Goal: Navigation & Orientation: Find specific page/section

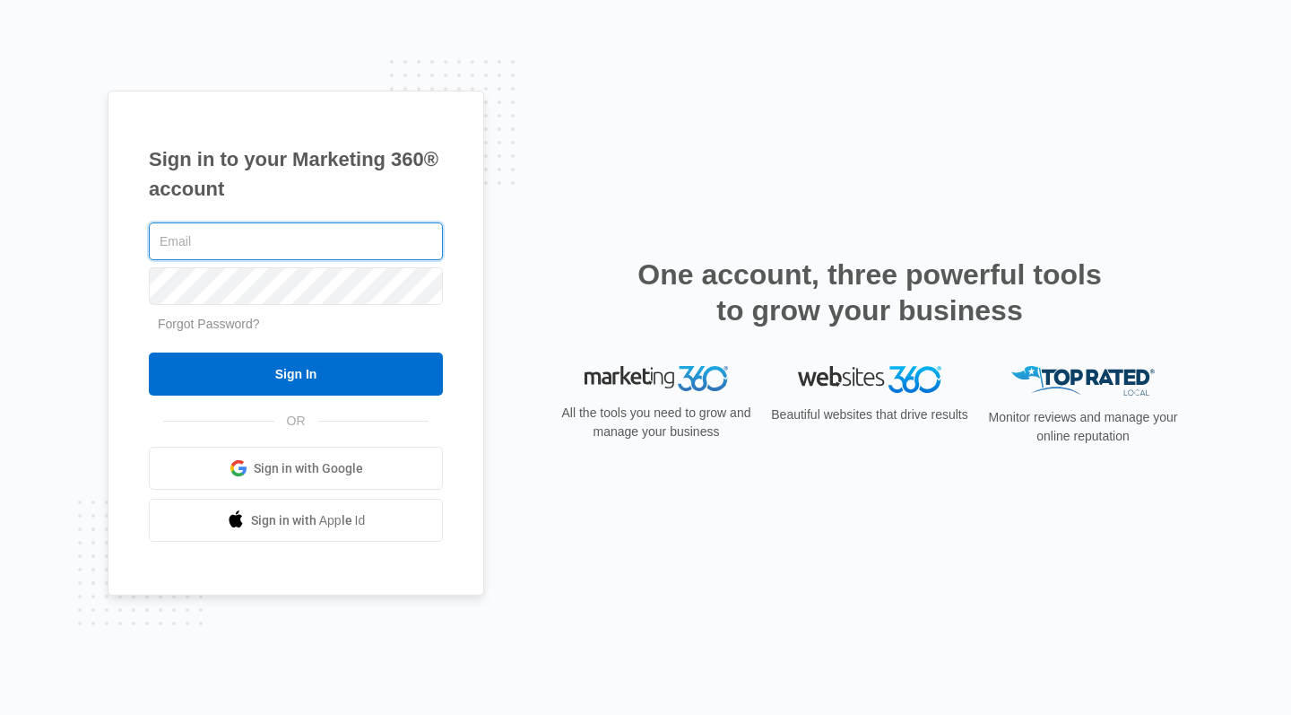
type input "[EMAIL_ADDRESS][DOMAIN_NAME]"
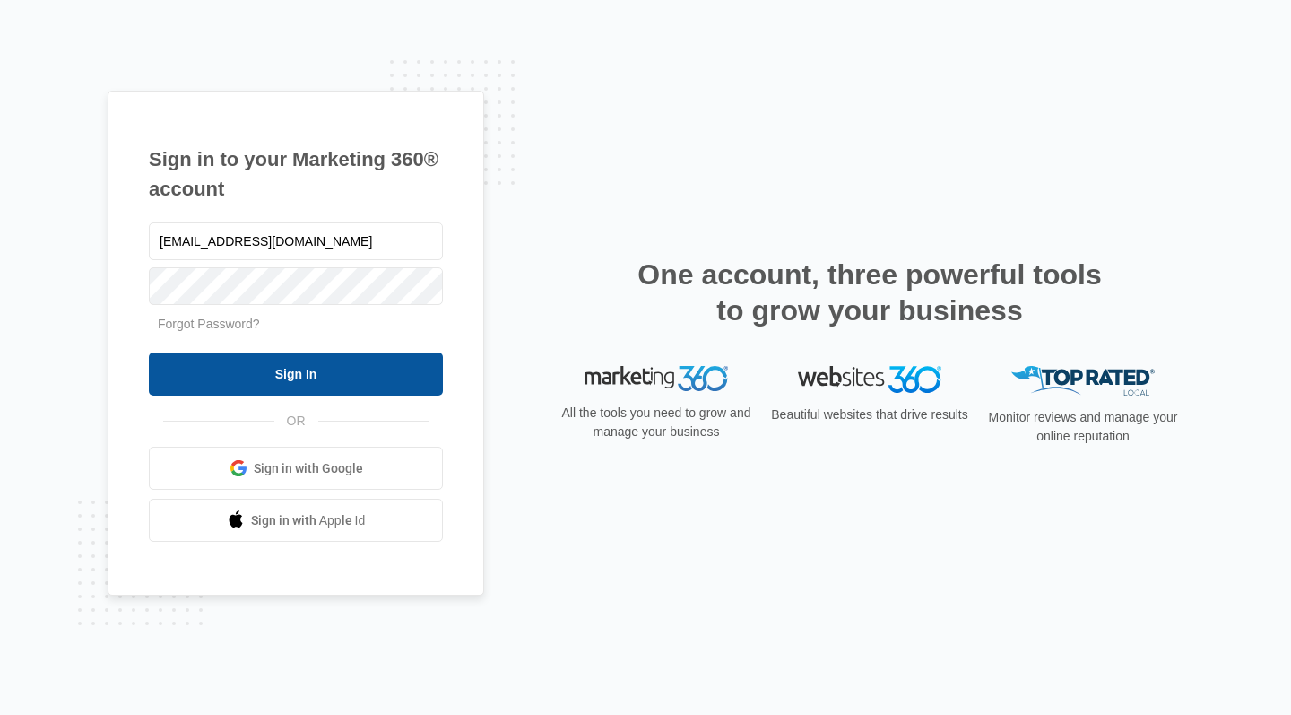
click at [288, 378] on input "Sign In" at bounding box center [296, 373] width 294 height 43
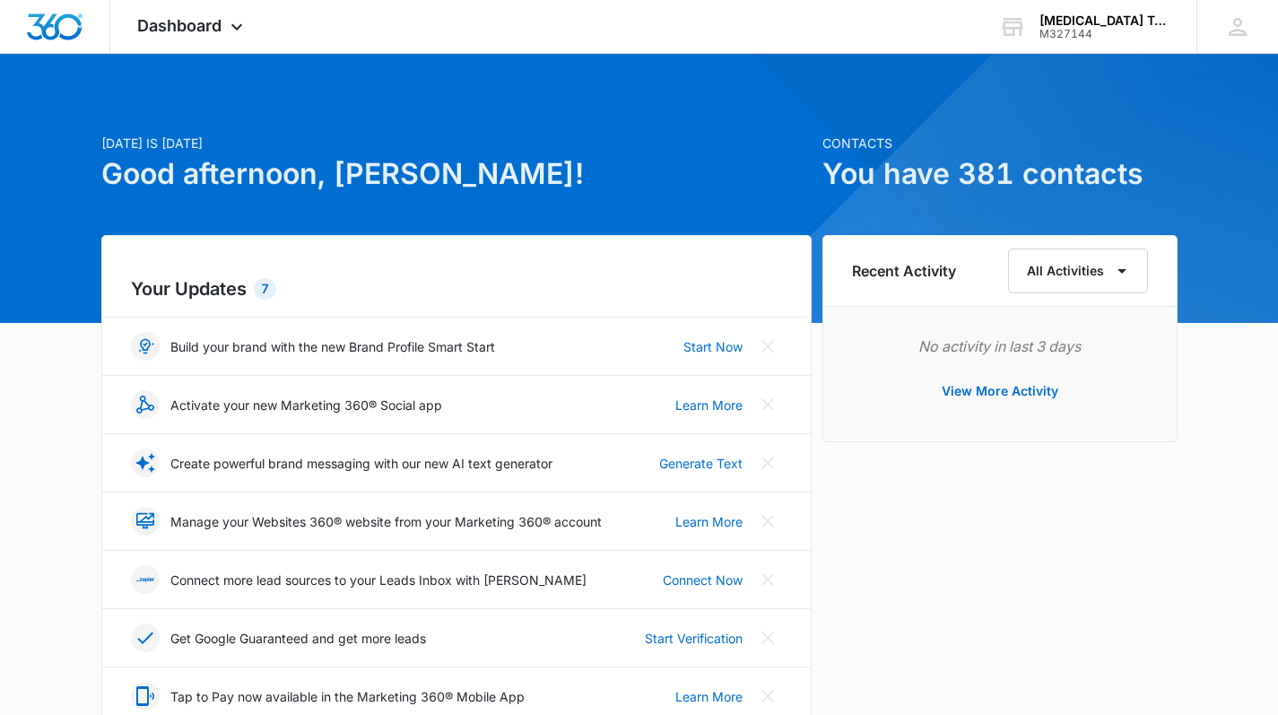
click at [215, 56] on div at bounding box center [639, 188] width 1278 height 269
click at [212, 35] on div "Dashboard Apps Reputation Forms CRM Email Social Content Ads Intelligence Files…" at bounding box center [192, 26] width 164 height 53
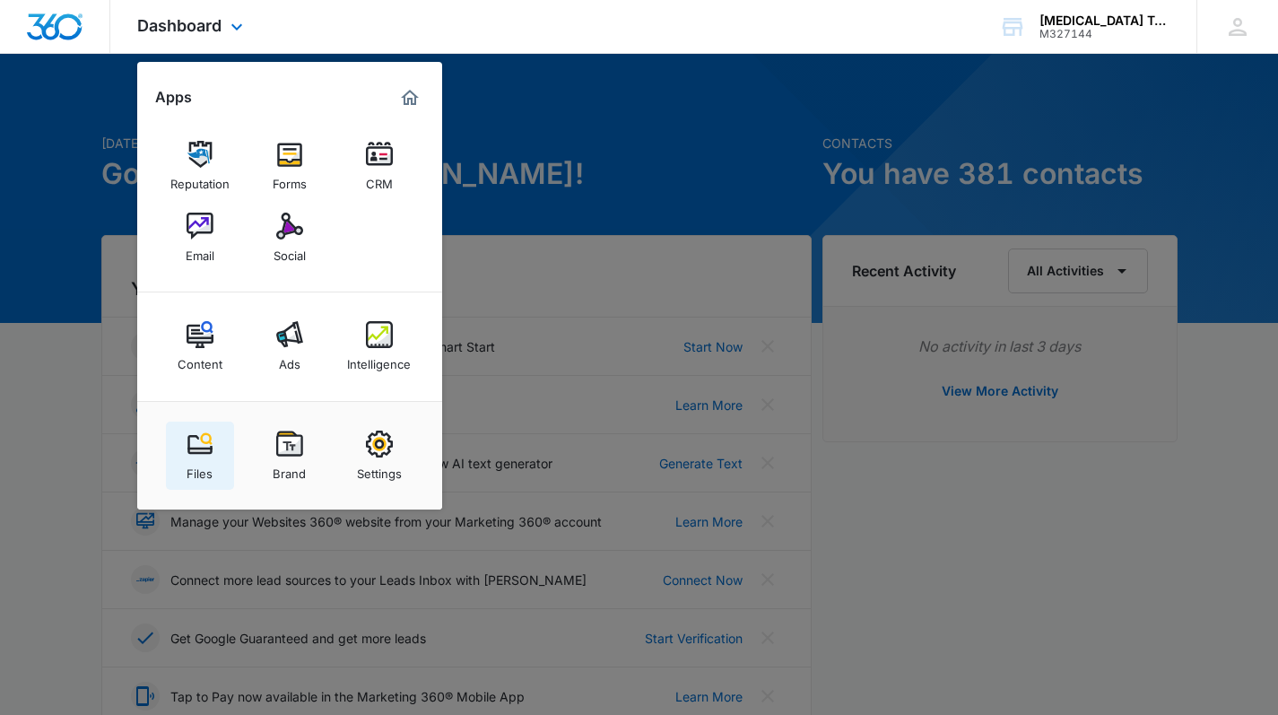
click at [202, 447] on img at bounding box center [200, 443] width 27 height 27
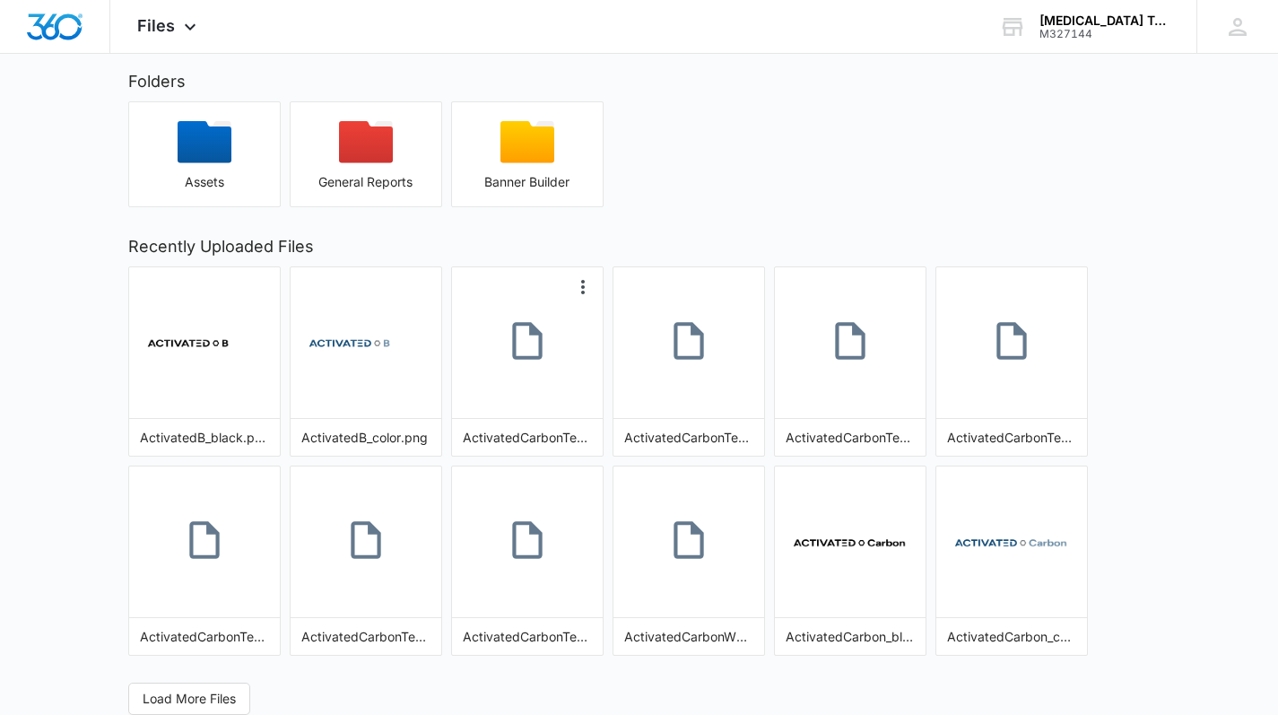
scroll to position [86, 0]
click at [204, 696] on span "Load More Files" at bounding box center [189, 699] width 93 height 20
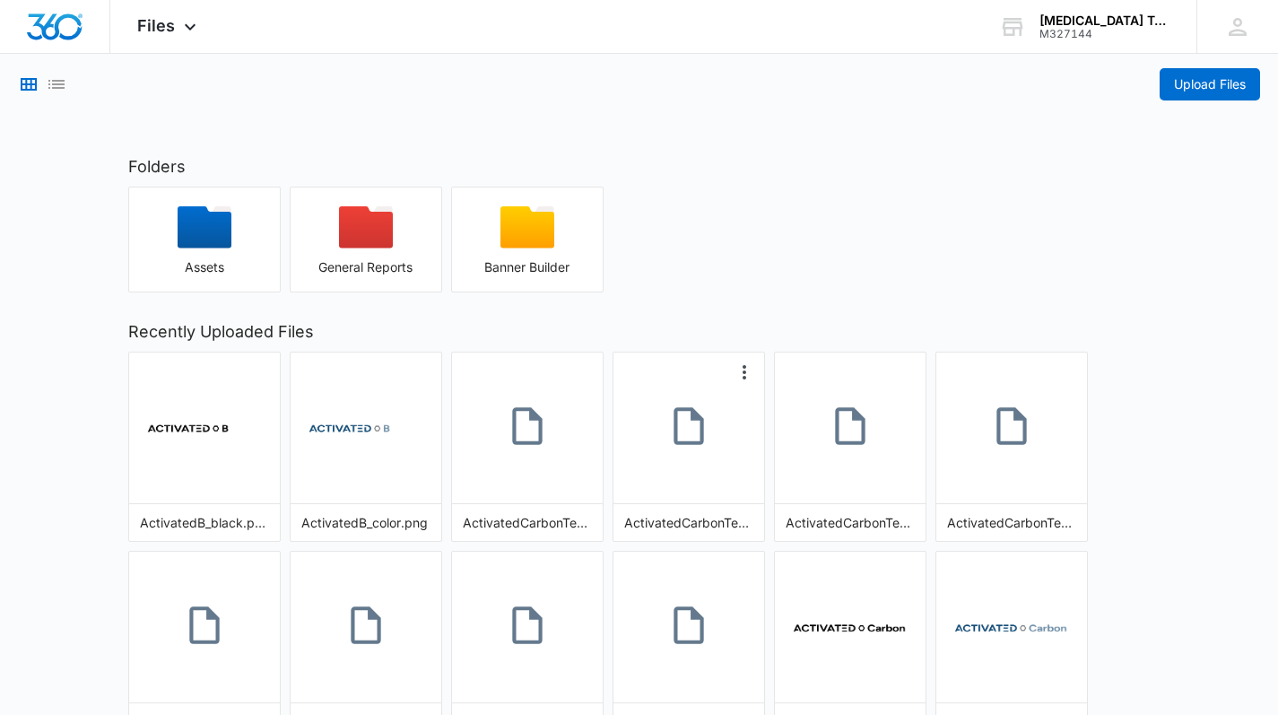
scroll to position [0, 0]
click at [534, 254] on div "button" at bounding box center [527, 233] width 151 height 54
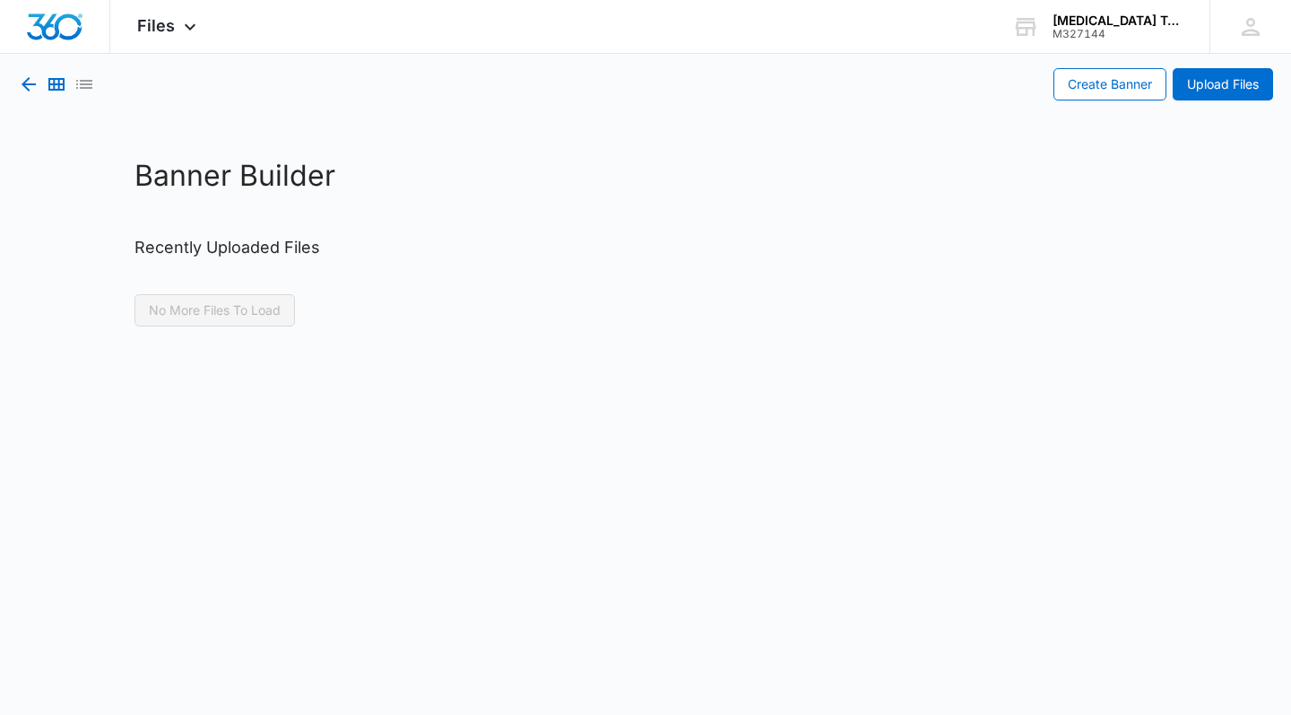
click at [34, 82] on icon "button" at bounding box center [29, 85] width 22 height 22
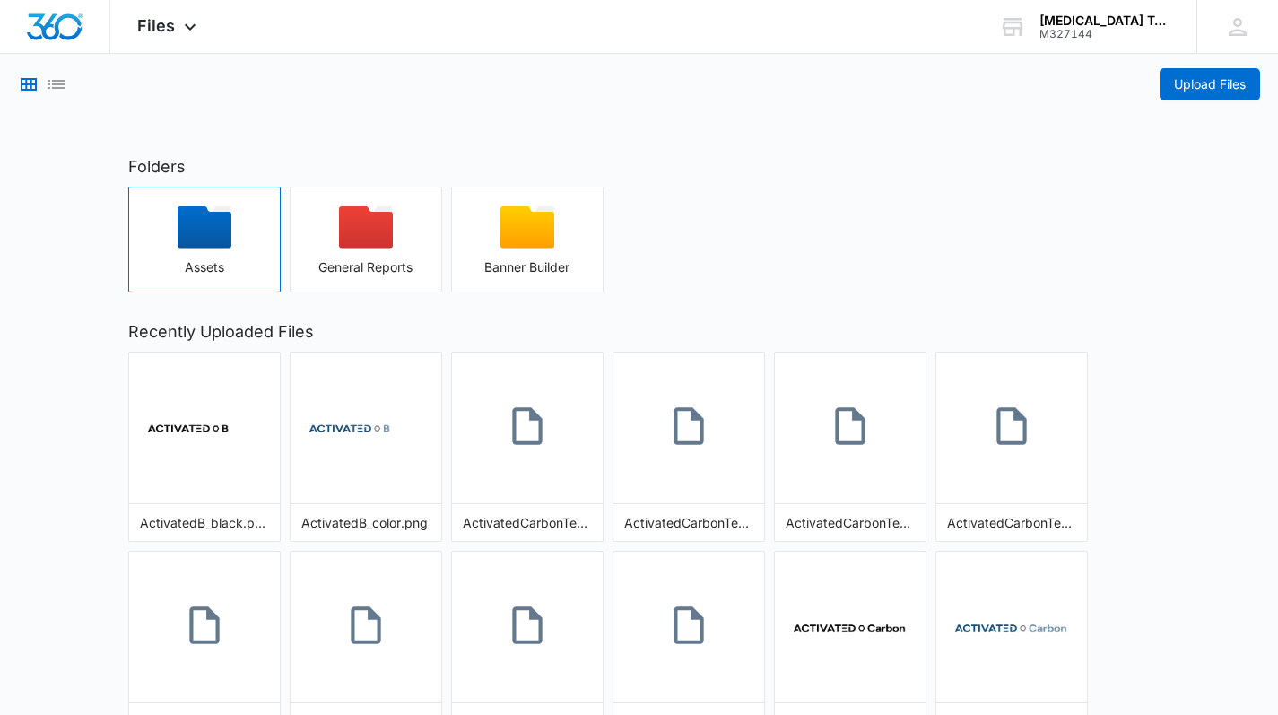
click at [243, 201] on button "Assets" at bounding box center [204, 240] width 152 height 106
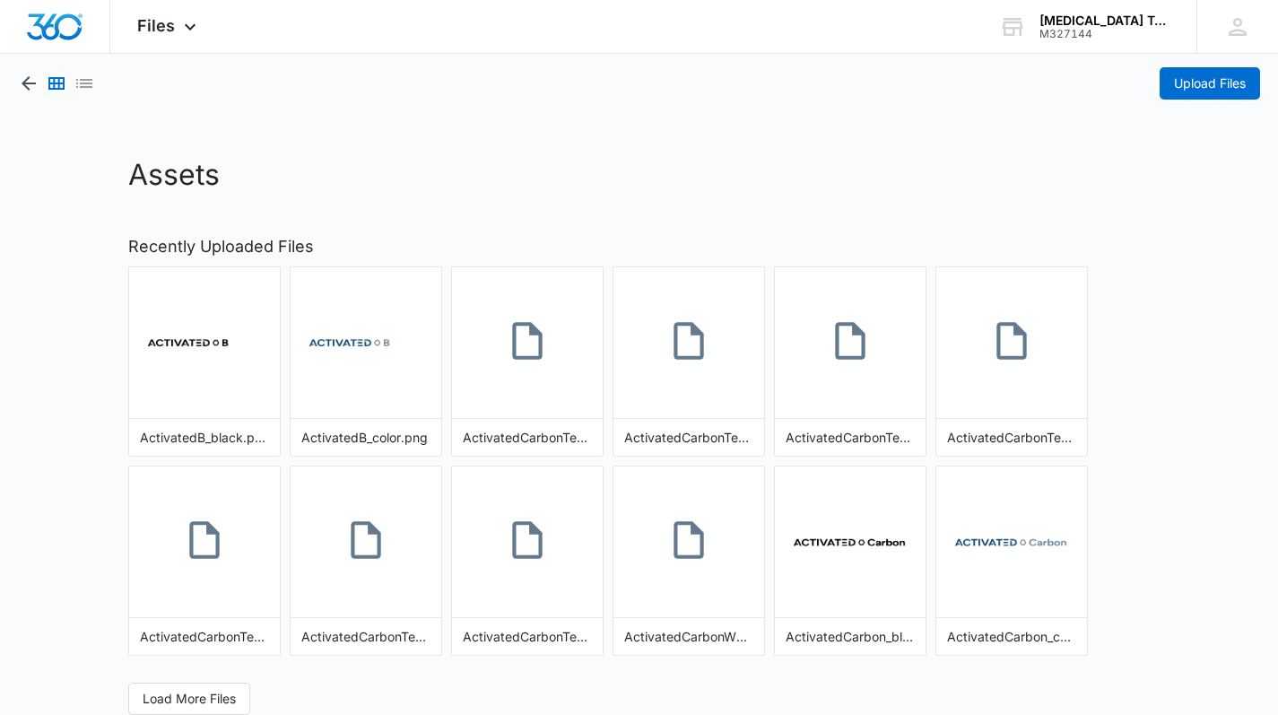
scroll to position [1, 0]
click at [25, 88] on icon "button" at bounding box center [29, 84] width 22 height 22
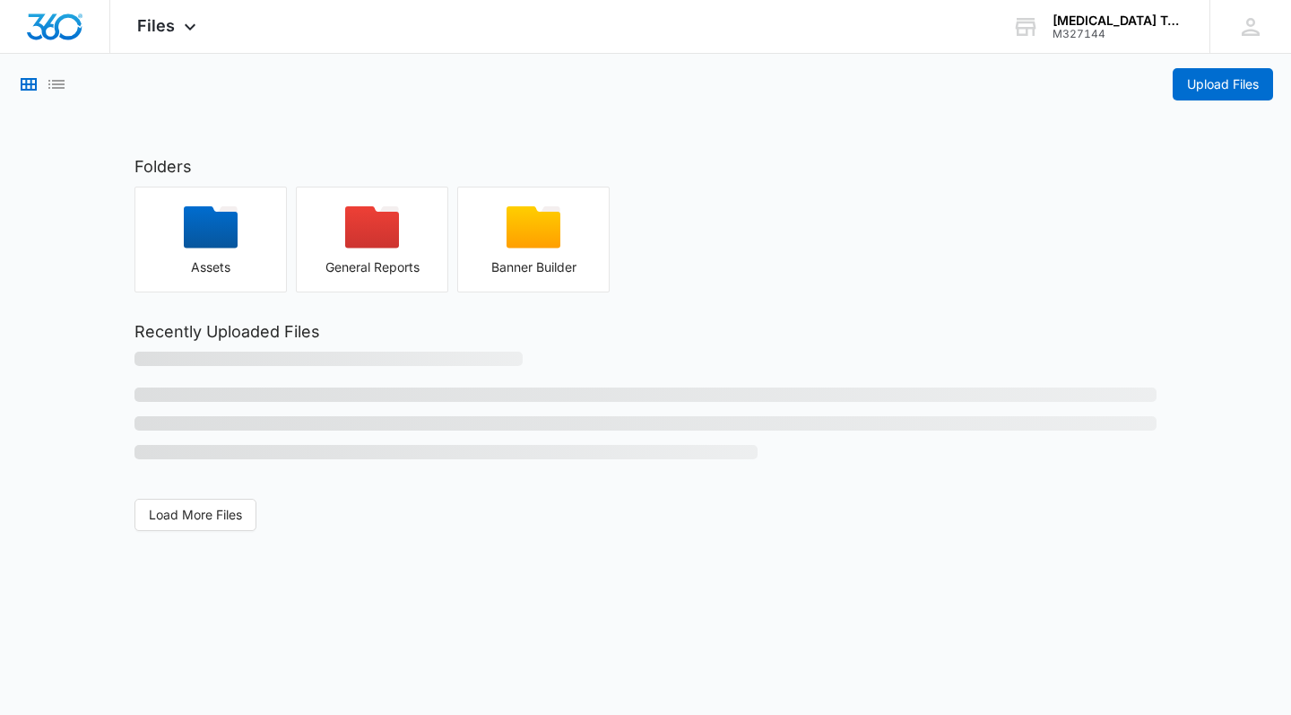
click at [25, 88] on icon "Grid View" at bounding box center [29, 85] width 22 height 22
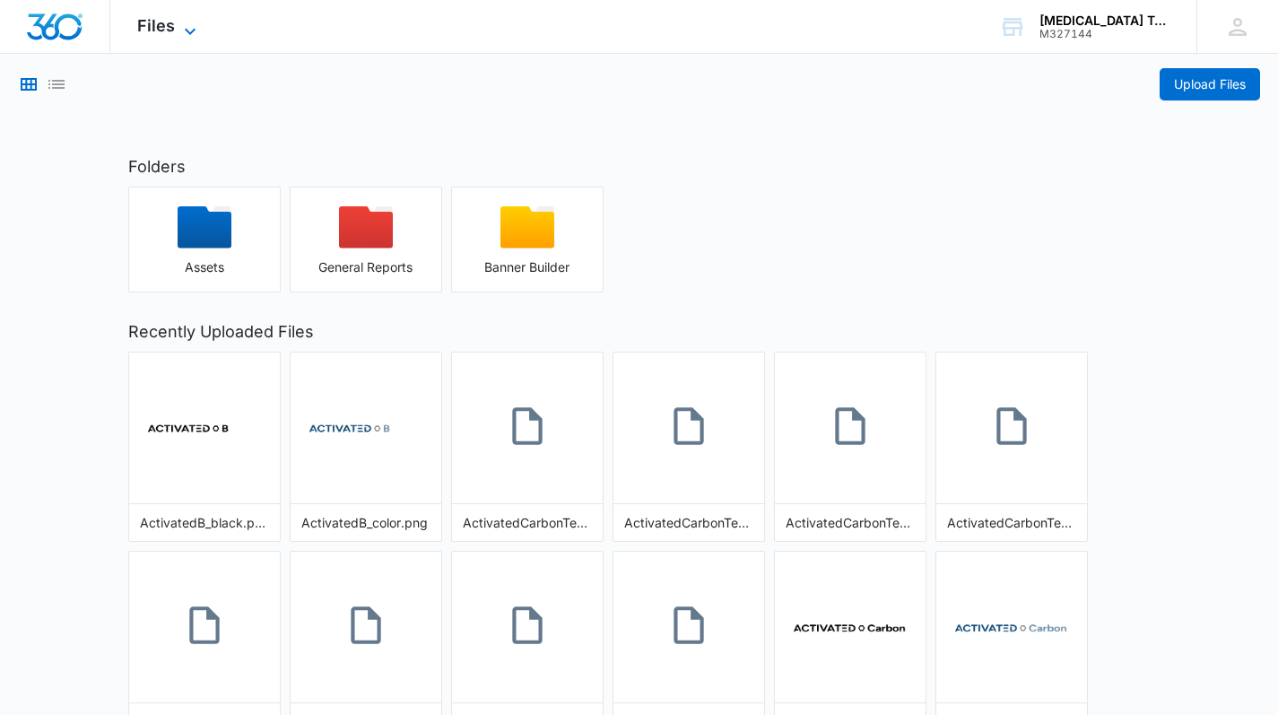
click at [188, 30] on icon at bounding box center [190, 32] width 22 height 22
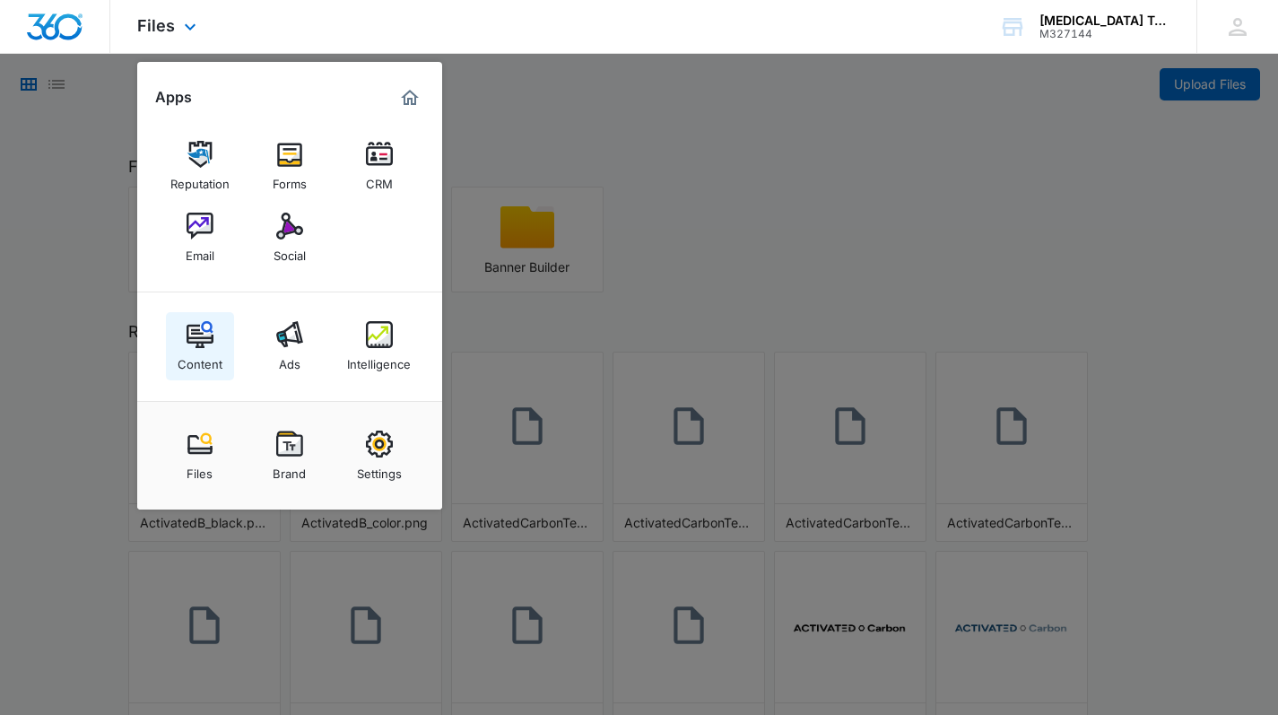
click at [191, 346] on img at bounding box center [200, 334] width 27 height 27
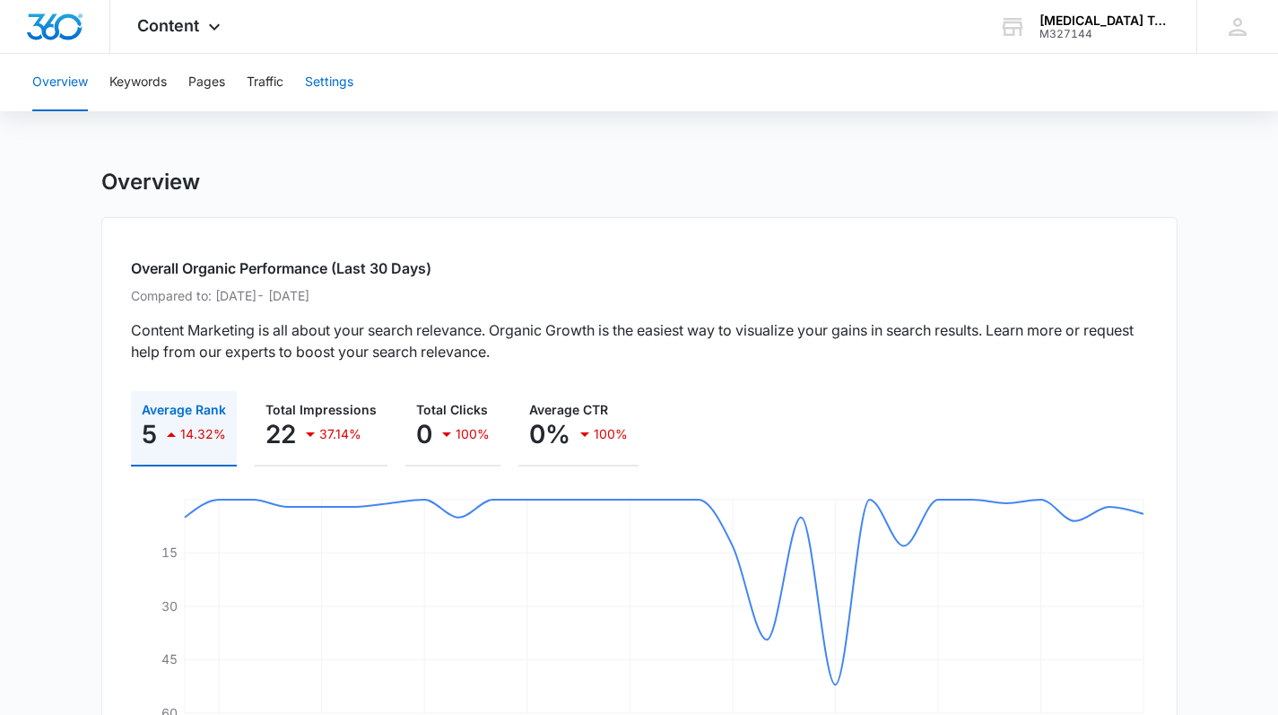
click at [326, 79] on button "Settings" at bounding box center [329, 82] width 48 height 57
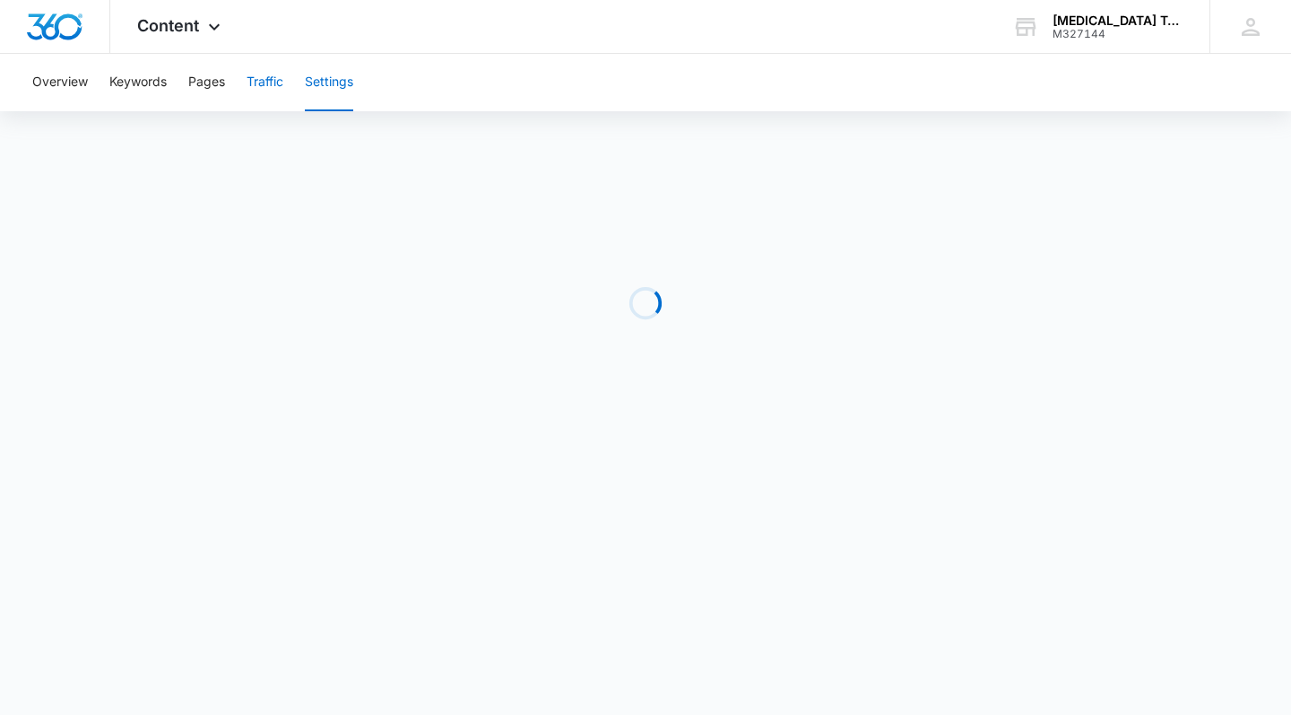
click at [281, 84] on button "Traffic" at bounding box center [265, 82] width 37 height 57
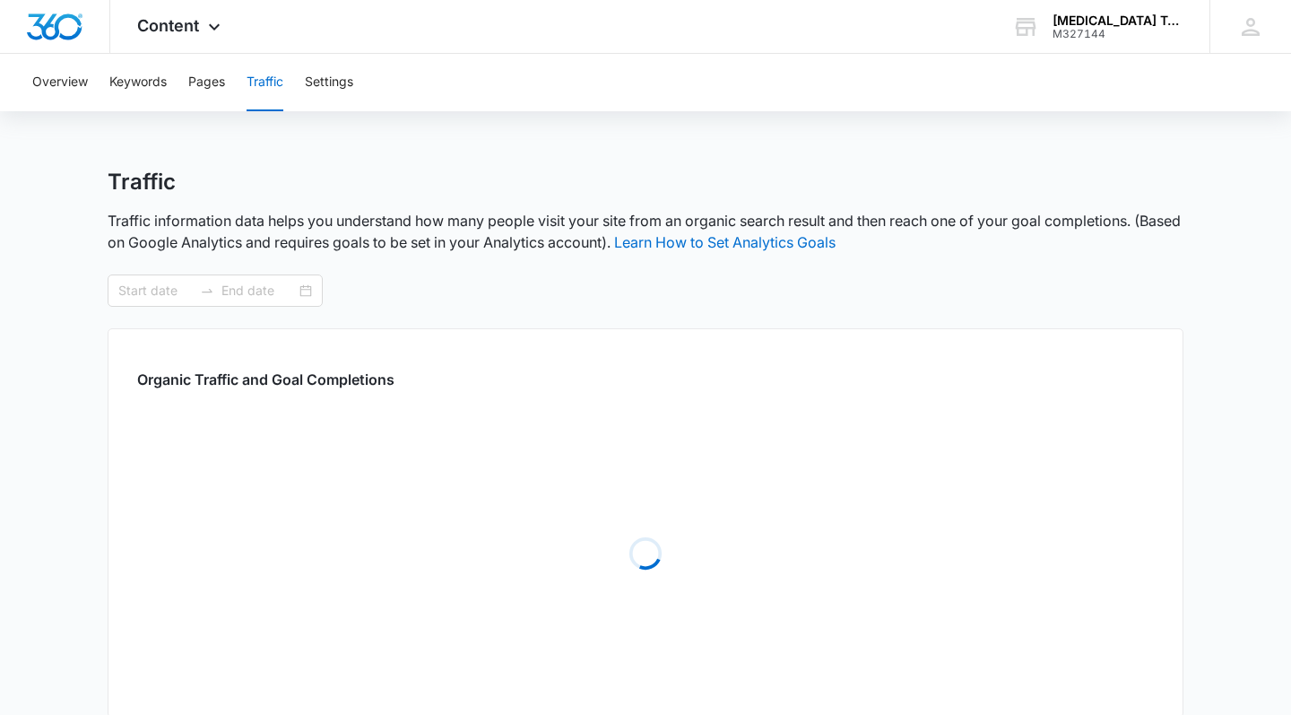
type input "[DATE]"
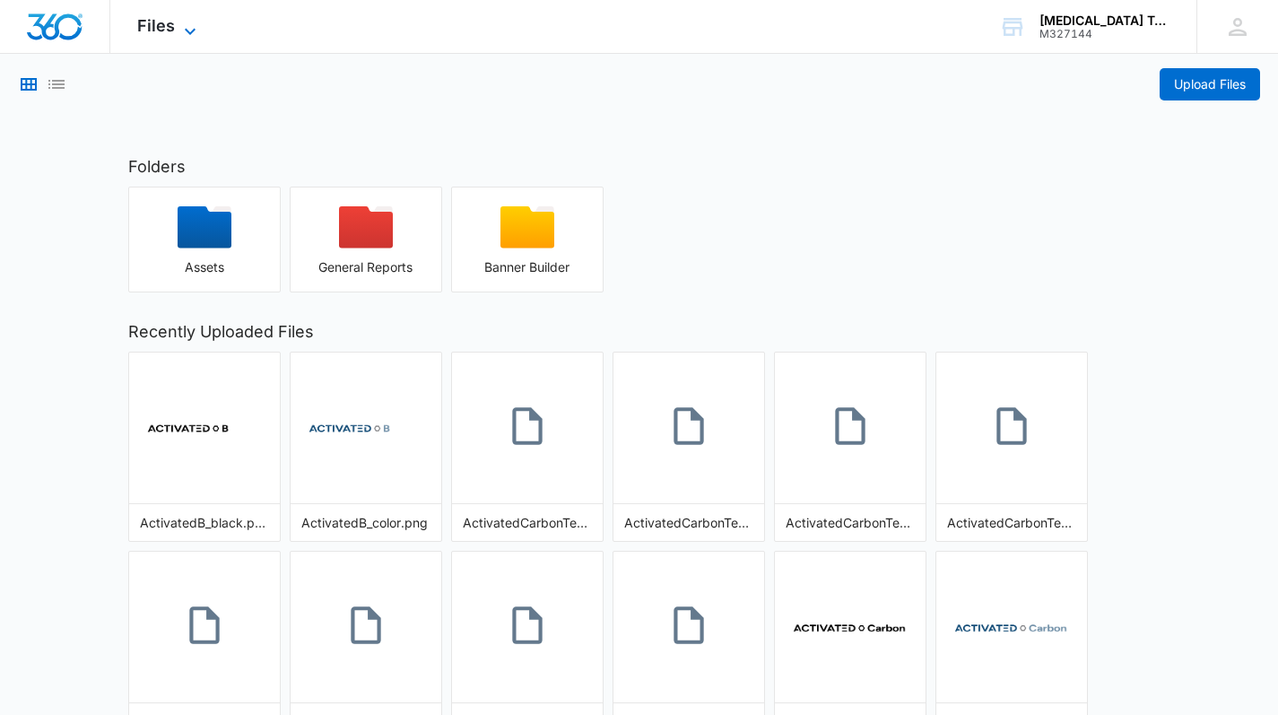
click at [192, 24] on icon at bounding box center [190, 32] width 22 height 22
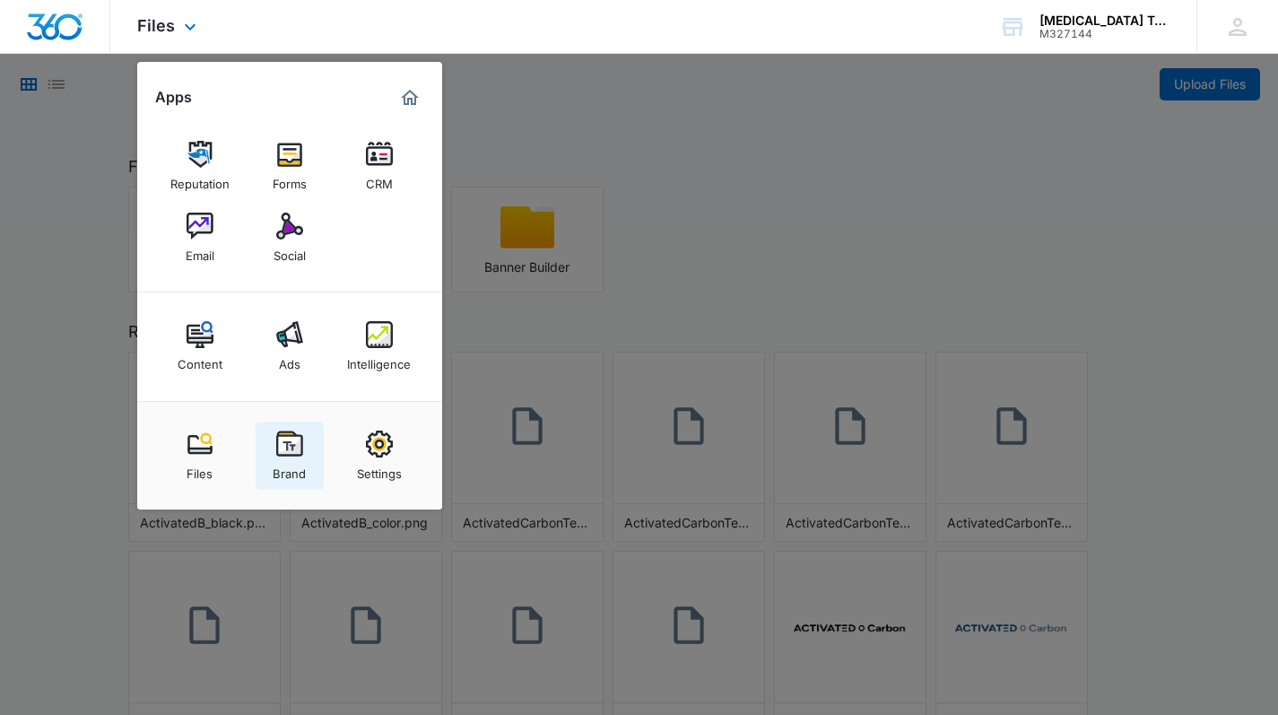
click at [293, 451] on img at bounding box center [289, 443] width 27 height 27
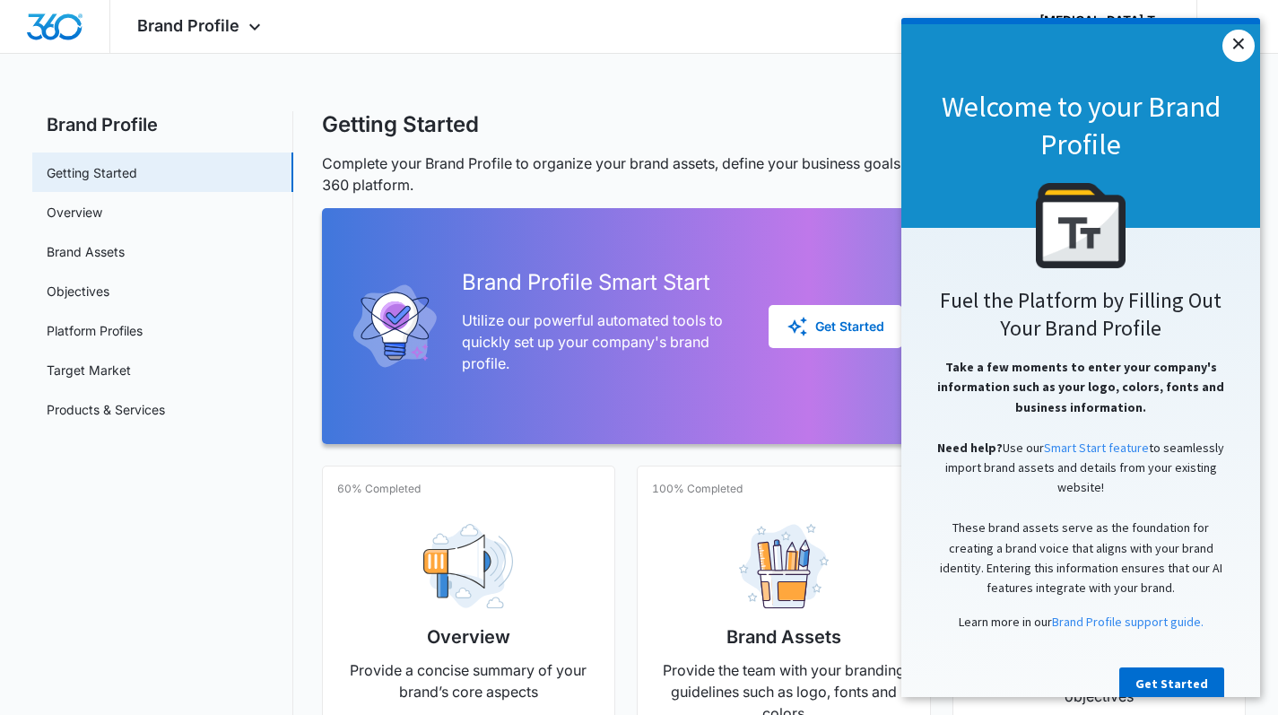
click at [1239, 41] on link "×" at bounding box center [1238, 46] width 32 height 32
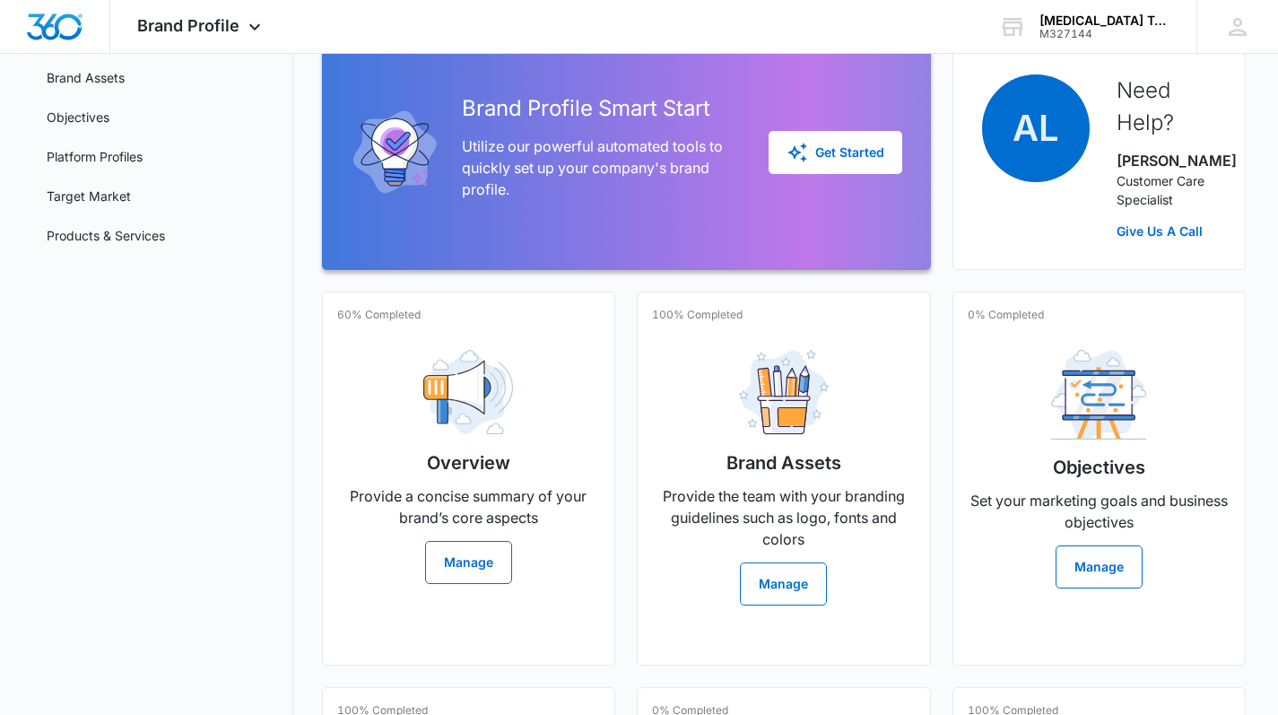
scroll to position [323, 0]
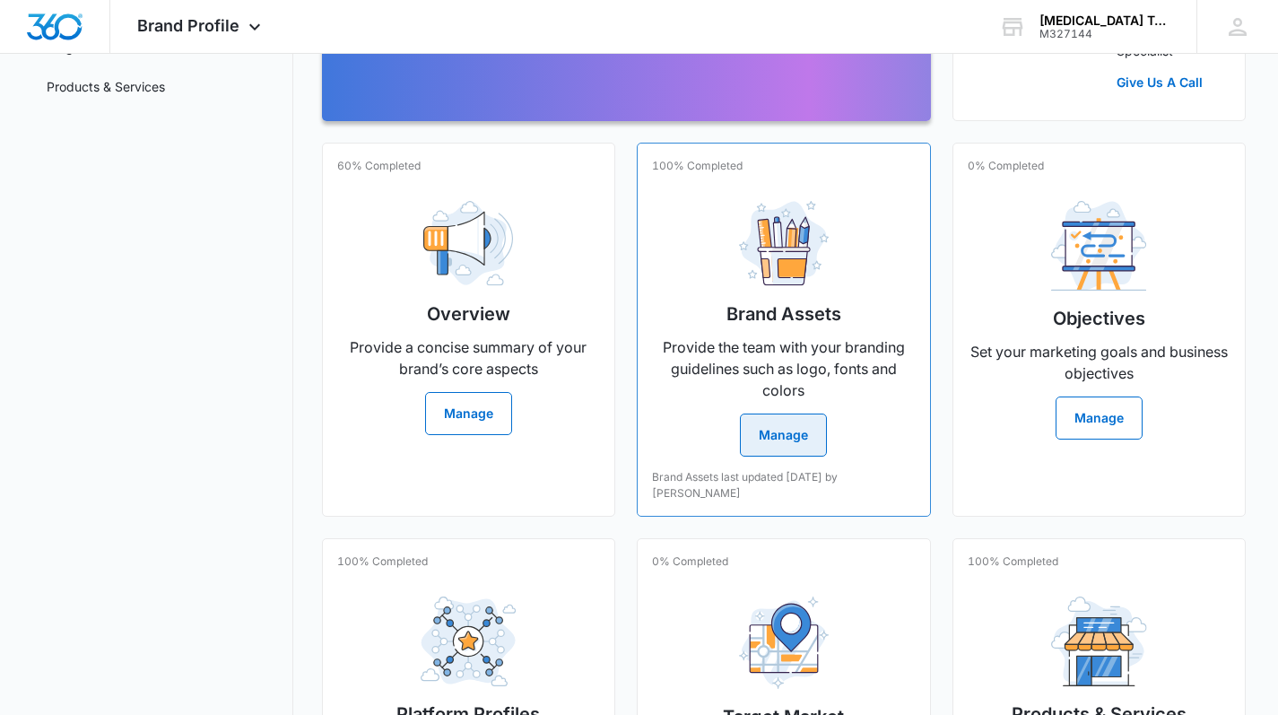
click at [792, 307] on h2 "Brand Assets" at bounding box center [783, 313] width 115 height 27
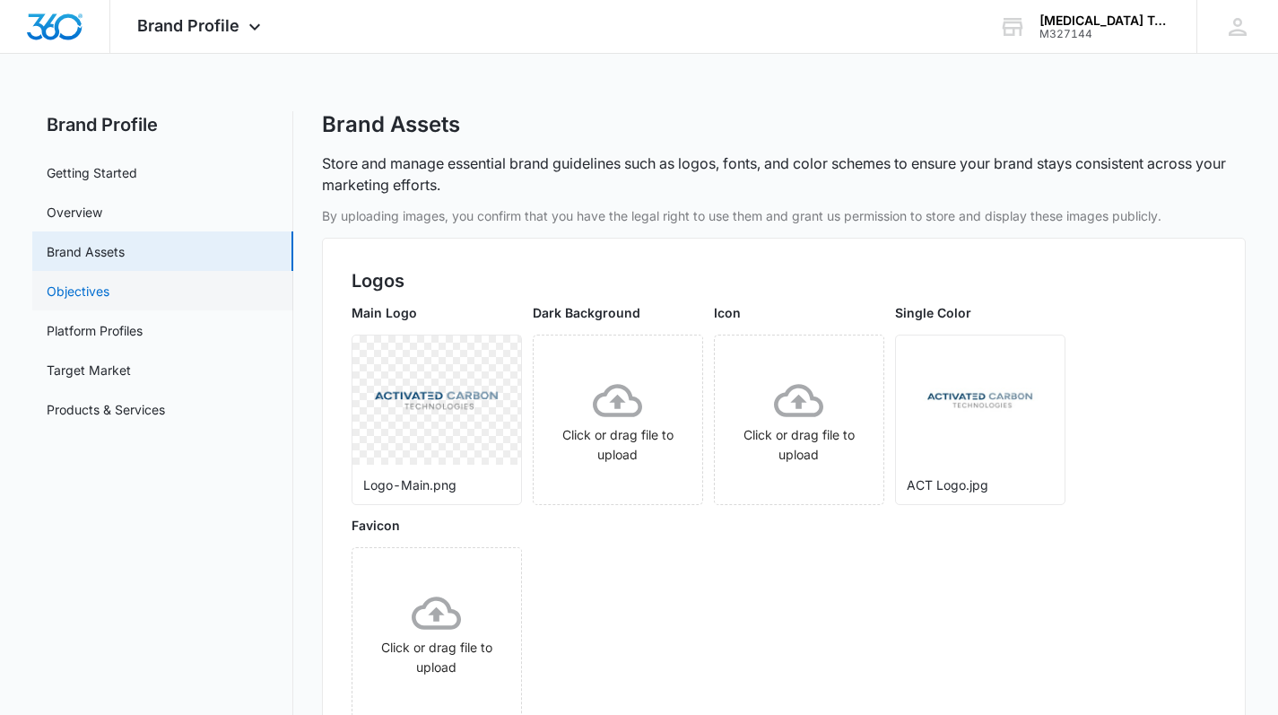
click at [109, 296] on link "Objectives" at bounding box center [78, 291] width 63 height 19
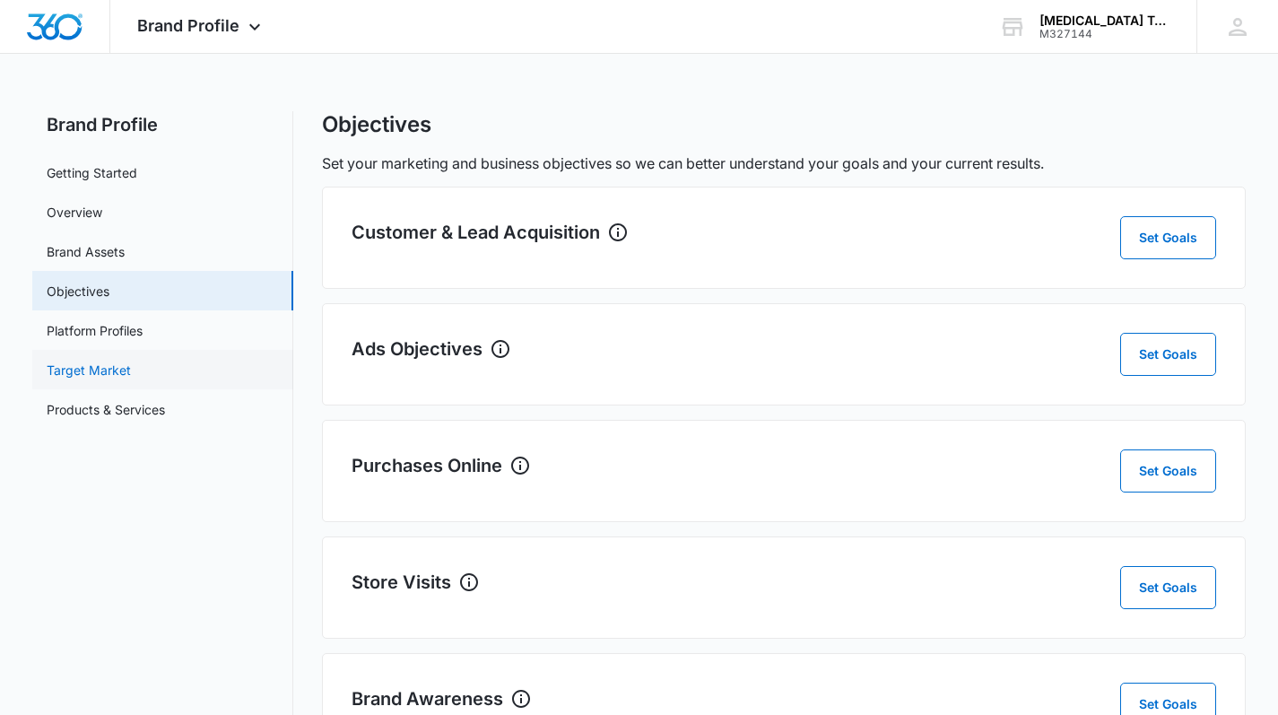
click at [122, 362] on link "Target Market" at bounding box center [89, 370] width 84 height 19
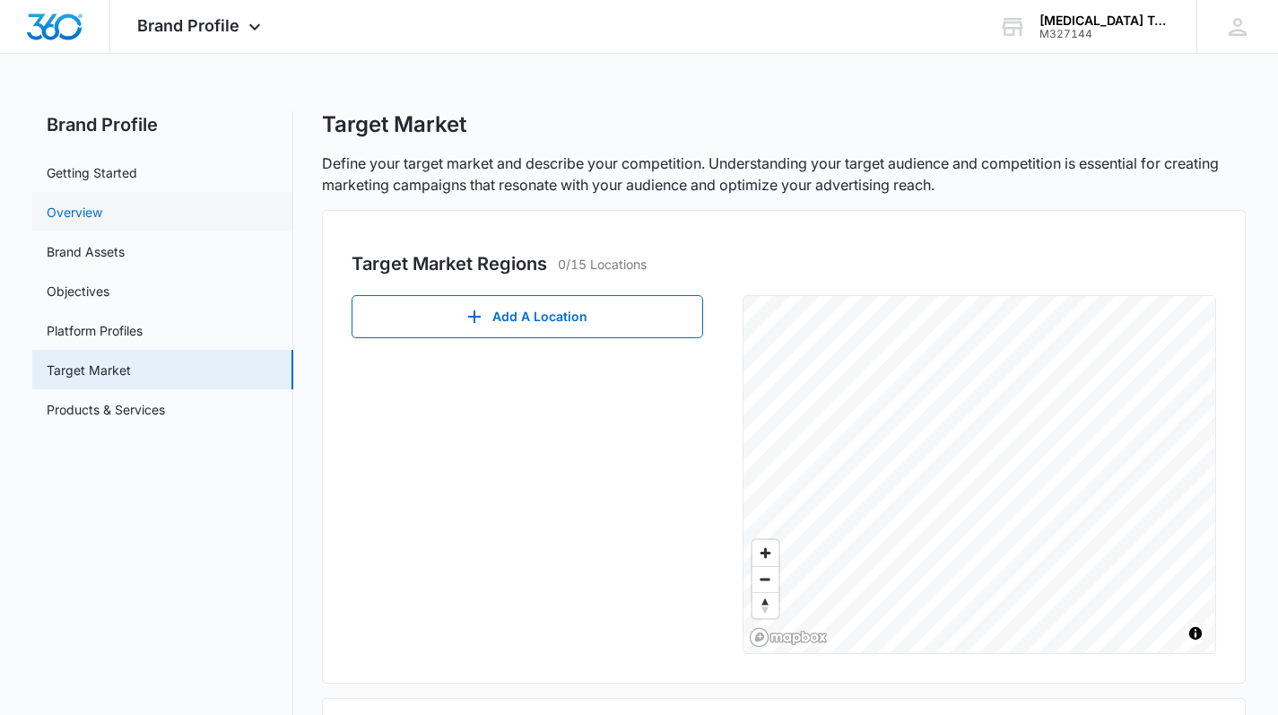
drag, startPoint x: 154, startPoint y: 168, endPoint x: 69, endPoint y: 201, distance: 91.4
click at [137, 168] on link "Getting Started" at bounding box center [92, 172] width 91 height 19
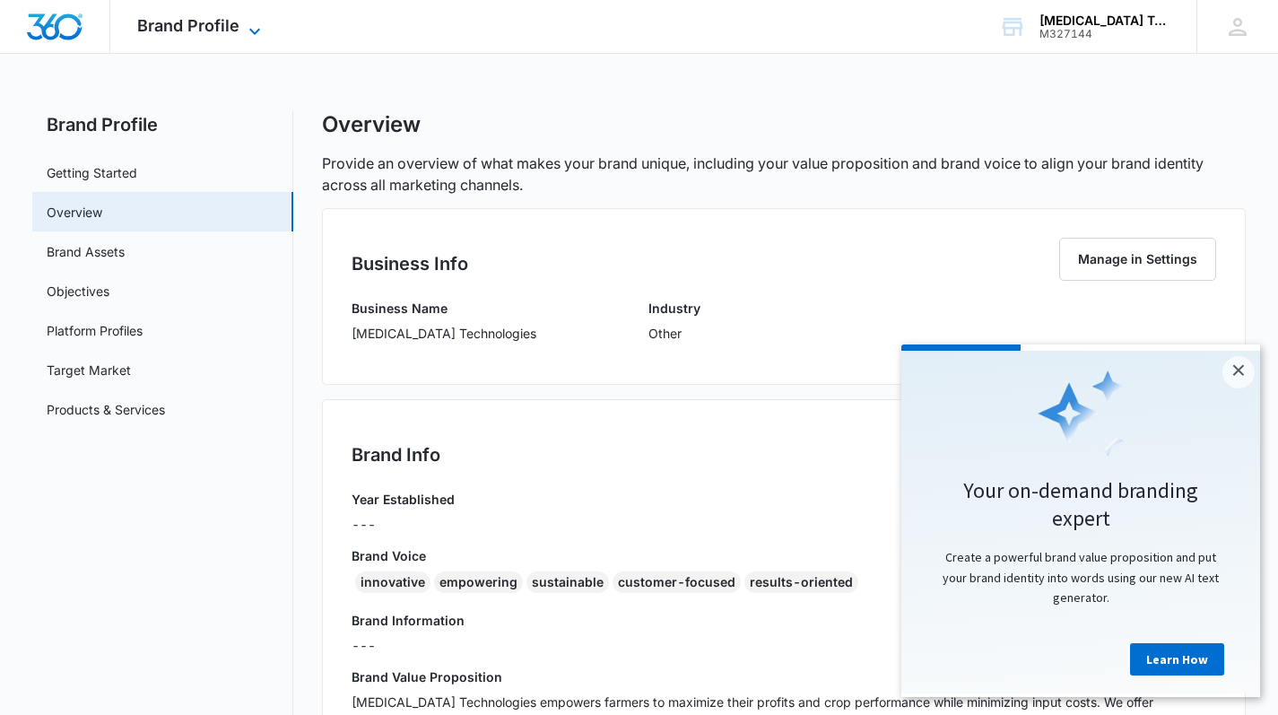
click at [259, 38] on icon at bounding box center [255, 32] width 22 height 22
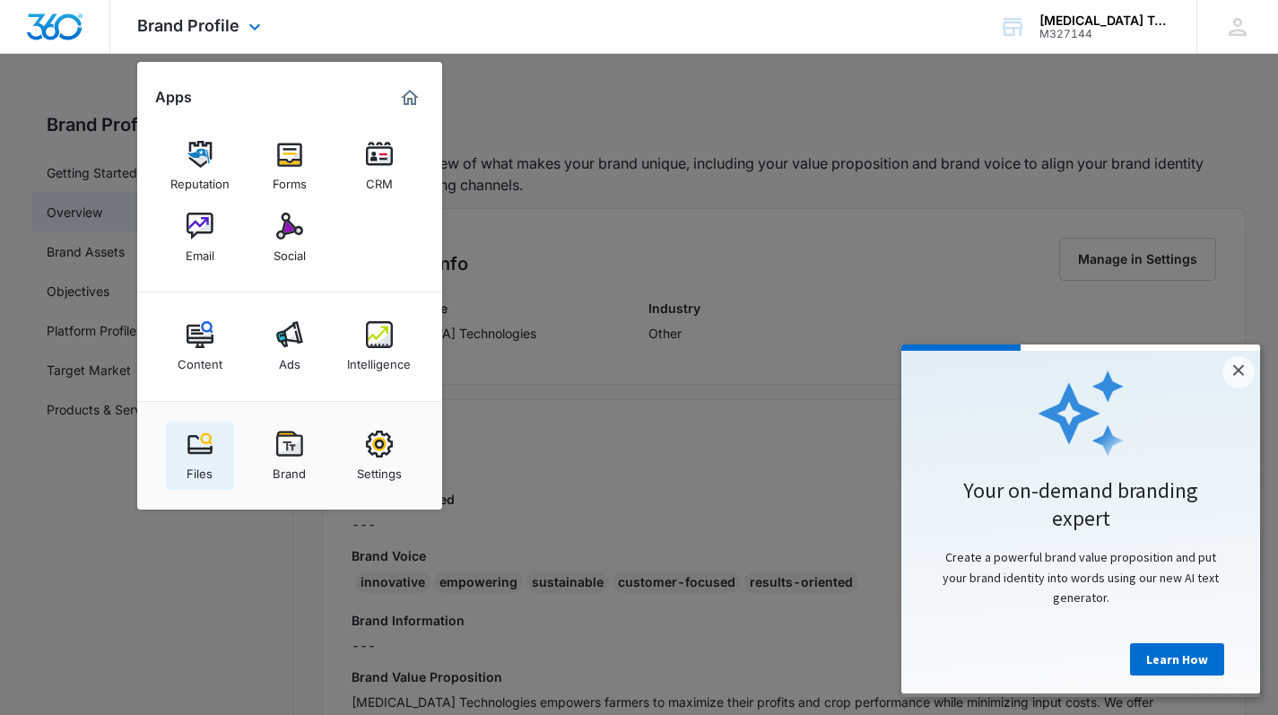
click at [205, 473] on div "Files" at bounding box center [200, 468] width 26 height 23
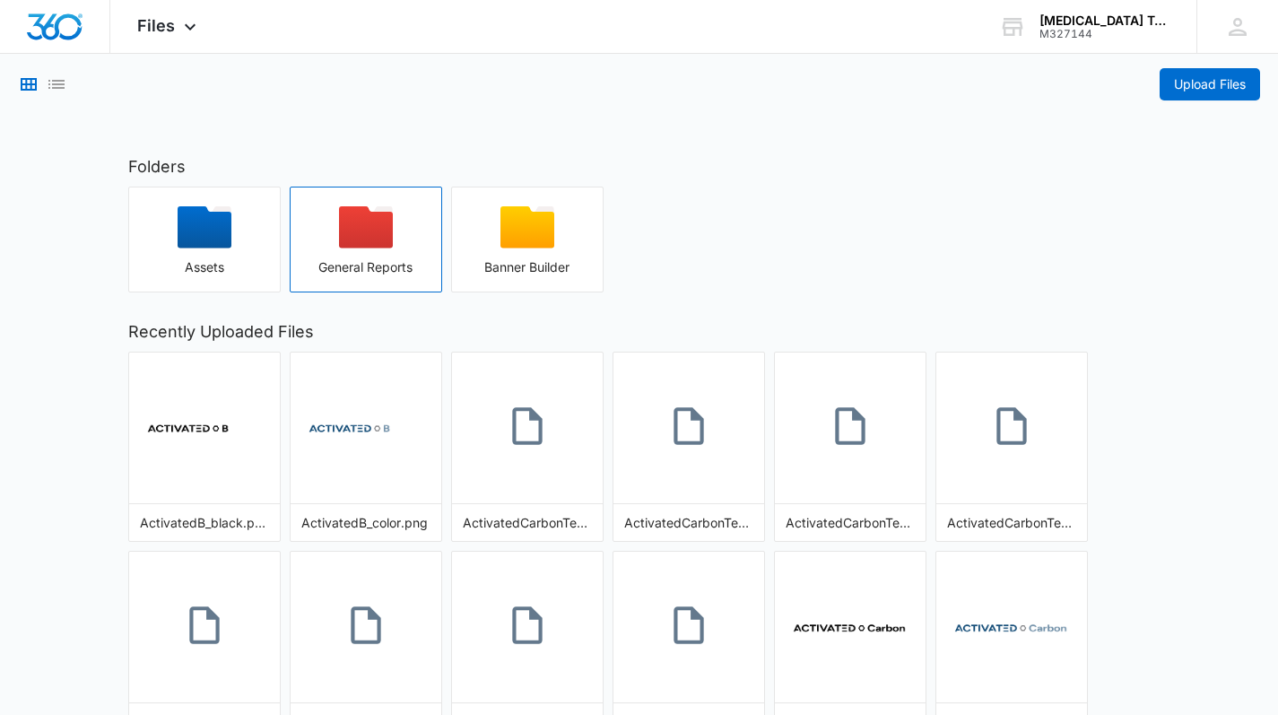
click at [328, 249] on div "button" at bounding box center [366, 233] width 151 height 54
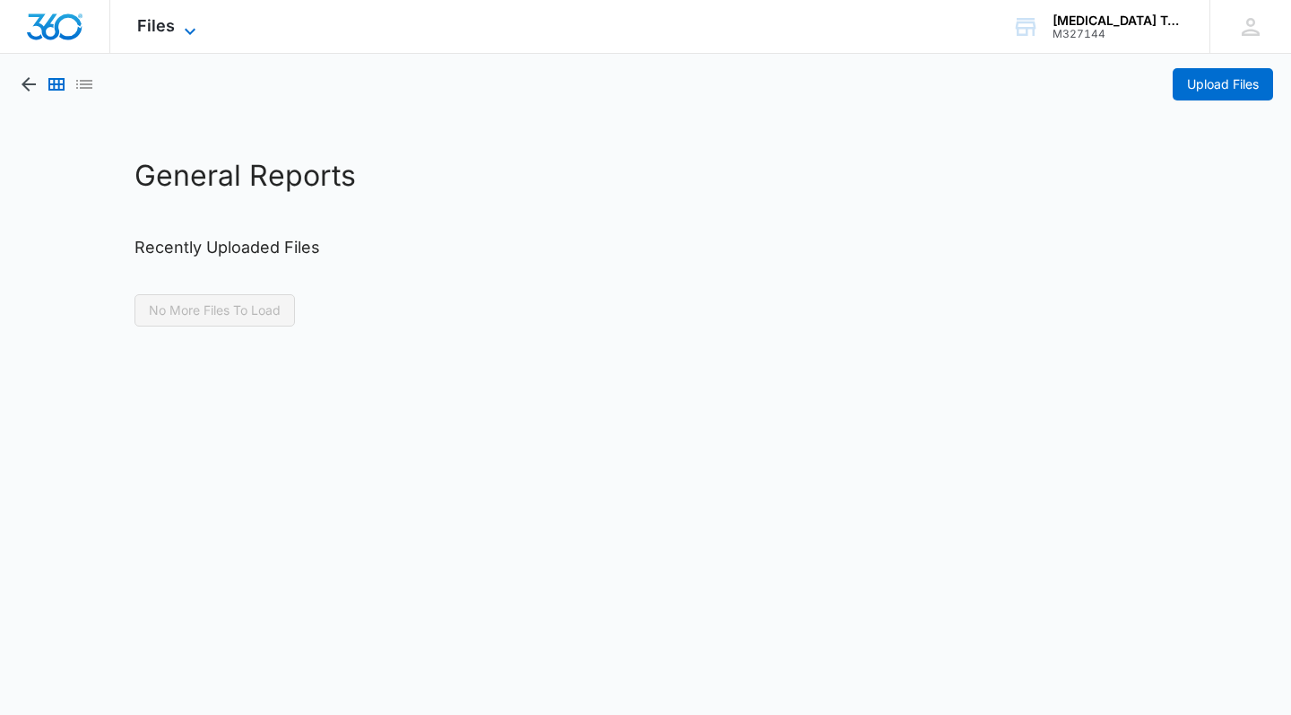
click at [168, 24] on span "Files" at bounding box center [156, 25] width 38 height 19
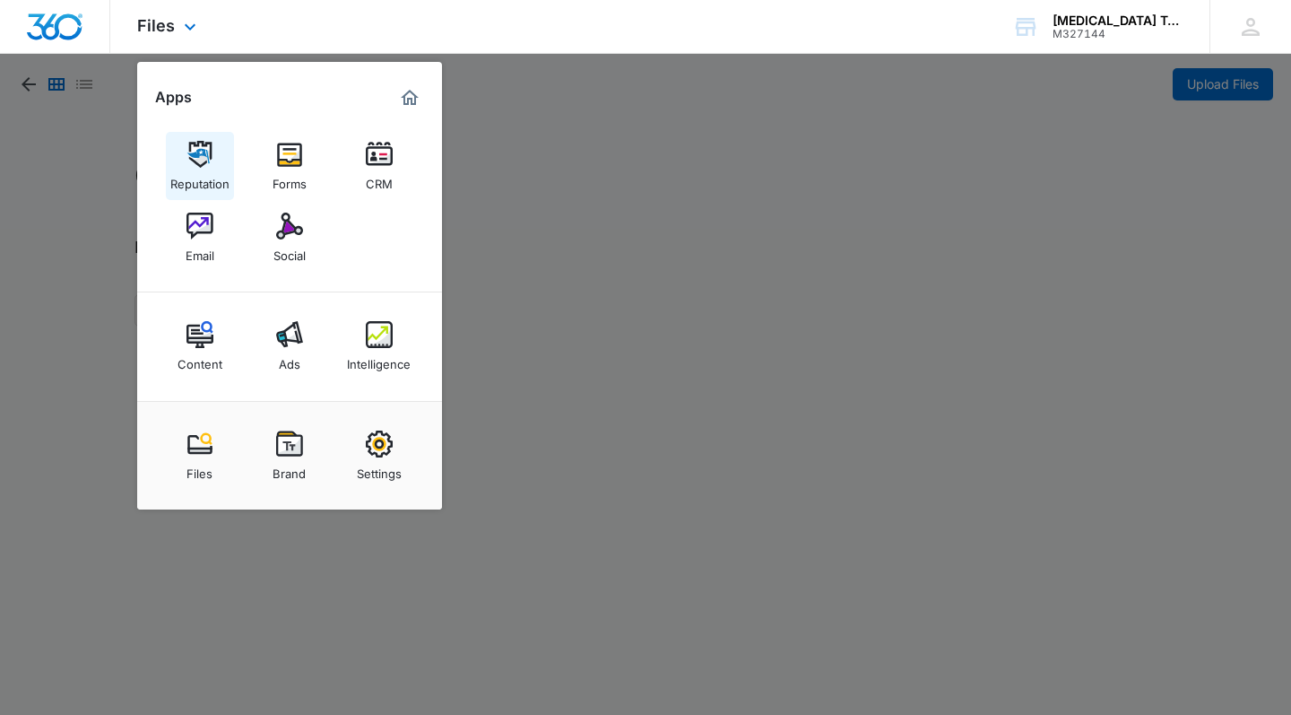
click at [198, 155] on img at bounding box center [200, 154] width 27 height 27
